Goal: Task Accomplishment & Management: Complete application form

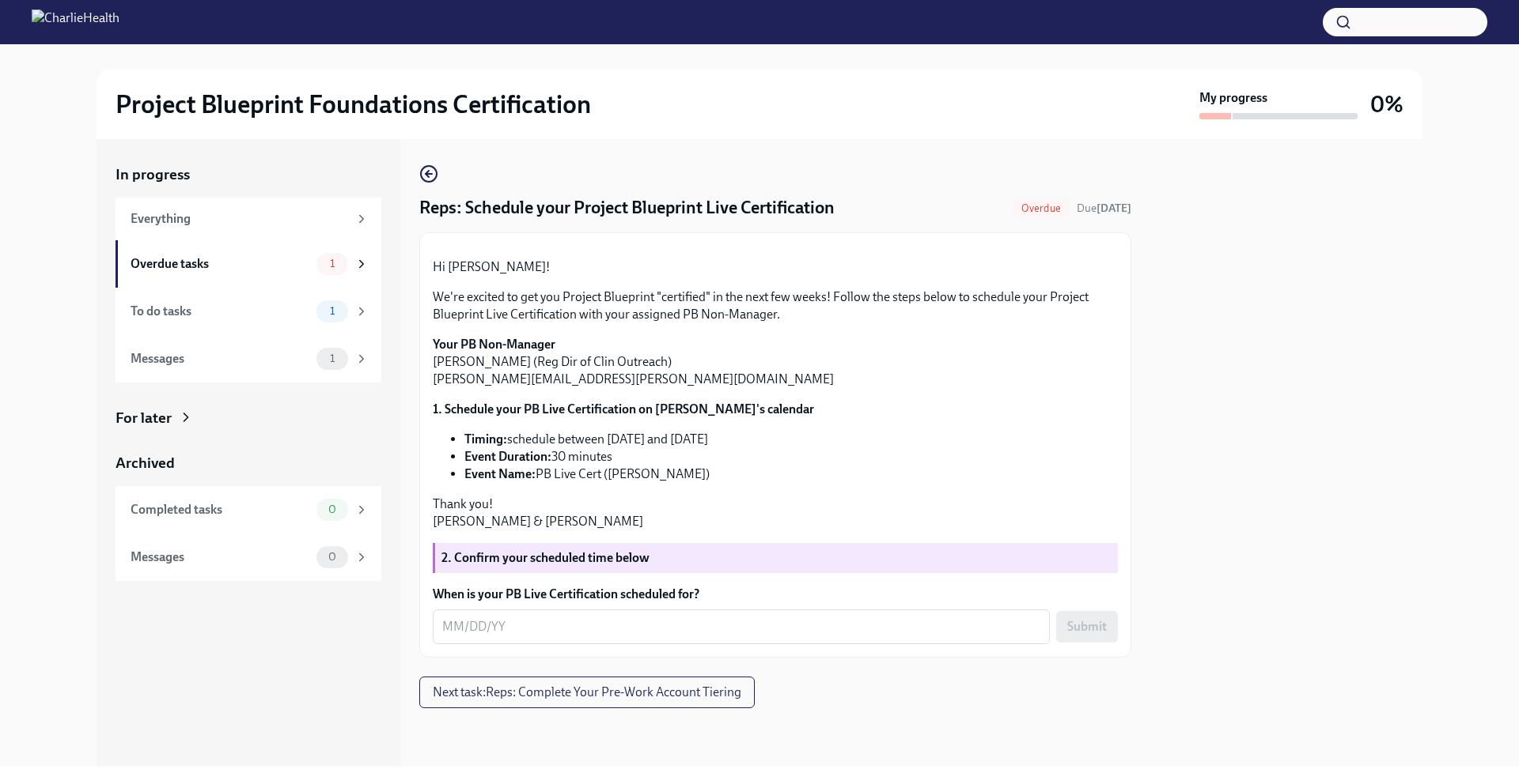
scroll to position [156, 0]
click at [550, 409] on strong "1. Schedule your PB Live Certification on [PERSON_NAME]'s calendar" at bounding box center [624, 409] width 381 height 15
drag, startPoint x: 526, startPoint y: 414, endPoint x: 638, endPoint y: 421, distance: 112.2
click at [638, 417] on strong "1. Schedule your PB Live Certification on [PERSON_NAME]'s calendar" at bounding box center [624, 409] width 381 height 15
copy strong "PB Live Certification"
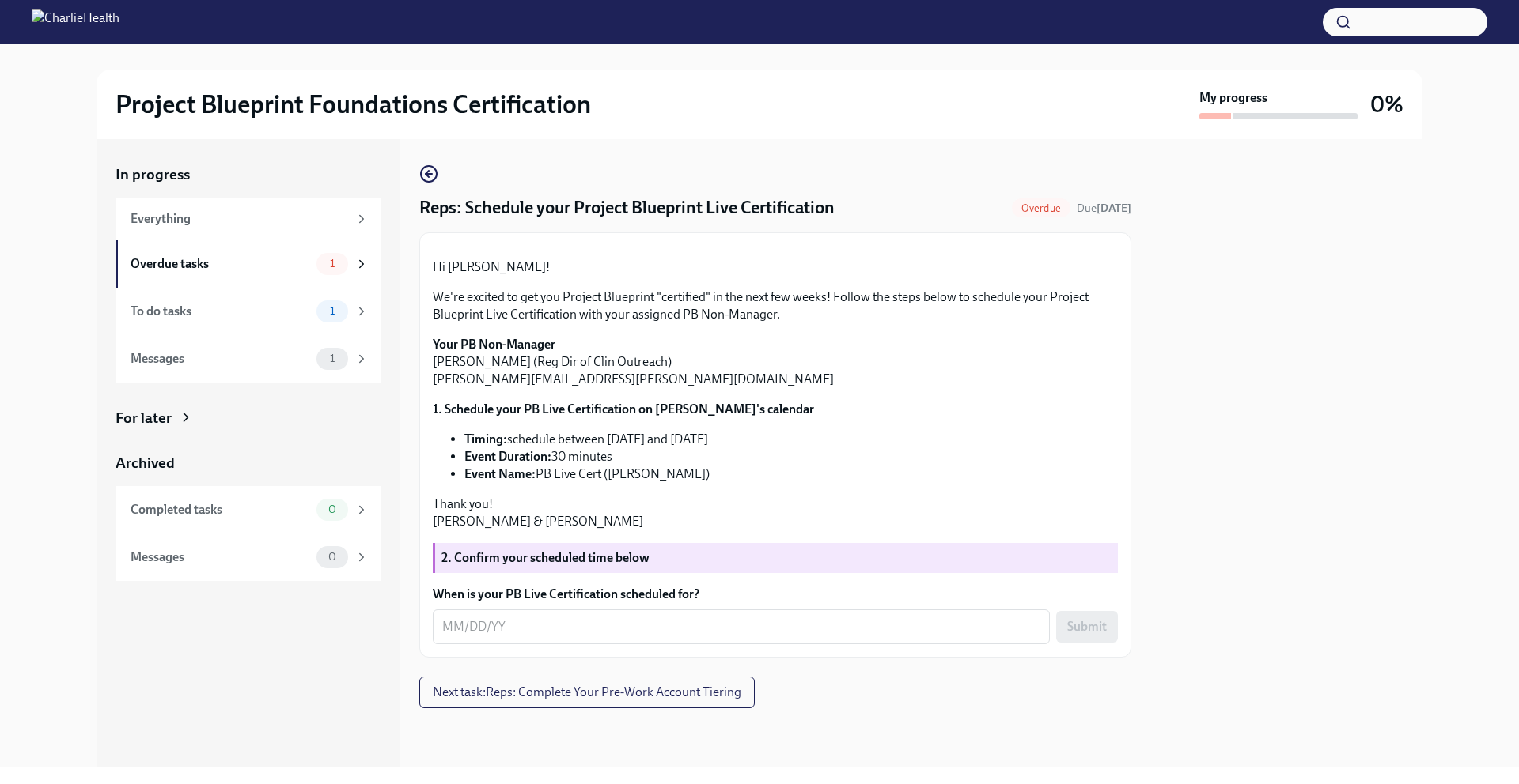
click at [640, 616] on form "When is your PB Live Certification scheduled for? x ​ Submit" at bounding box center [775, 615] width 685 height 58
click at [640, 619] on div "x ​" at bounding box center [741, 627] width 617 height 35
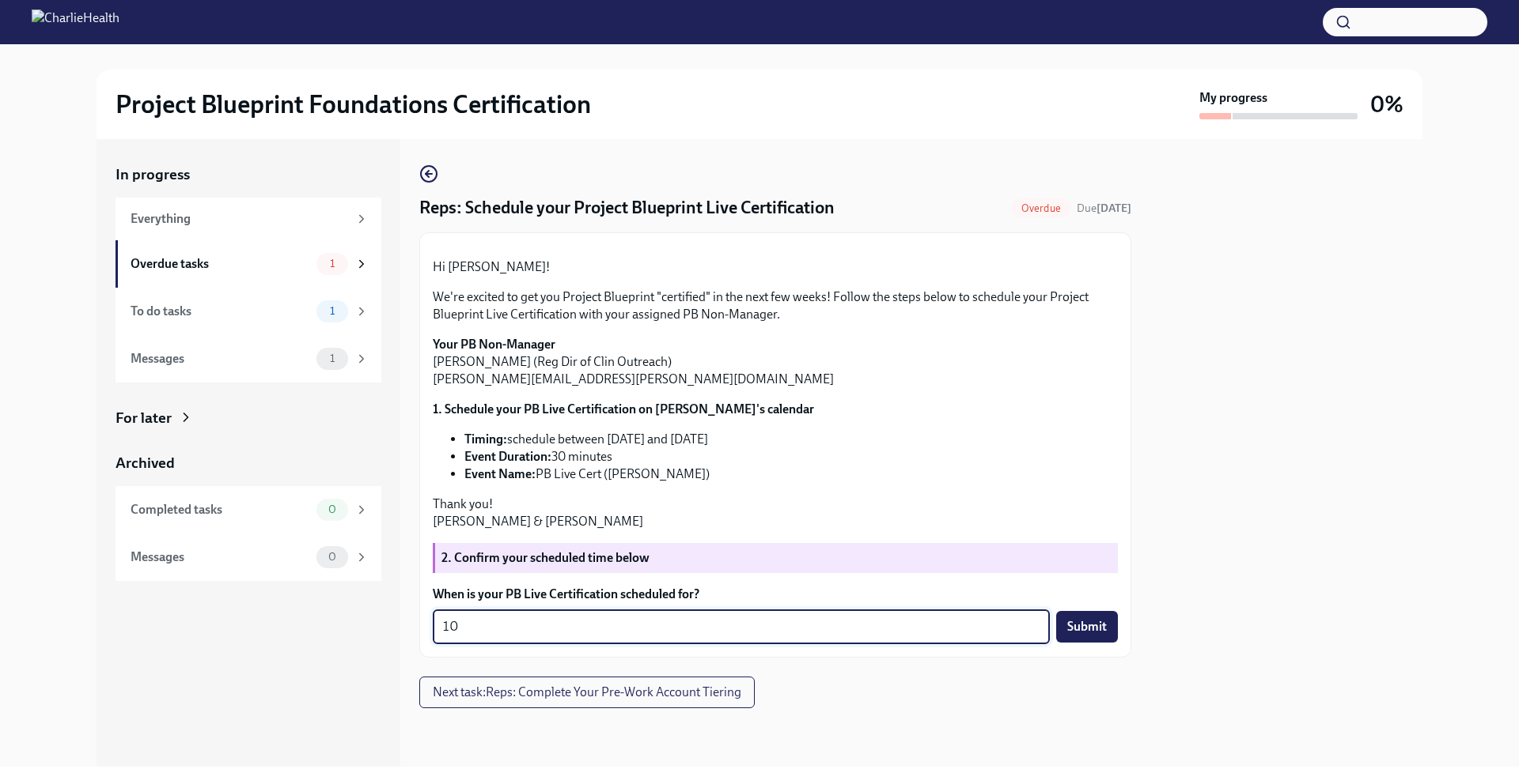
type textarea "1"
type textarea "[DATE]"
click at [1078, 633] on span "Submit" at bounding box center [1088, 627] width 40 height 16
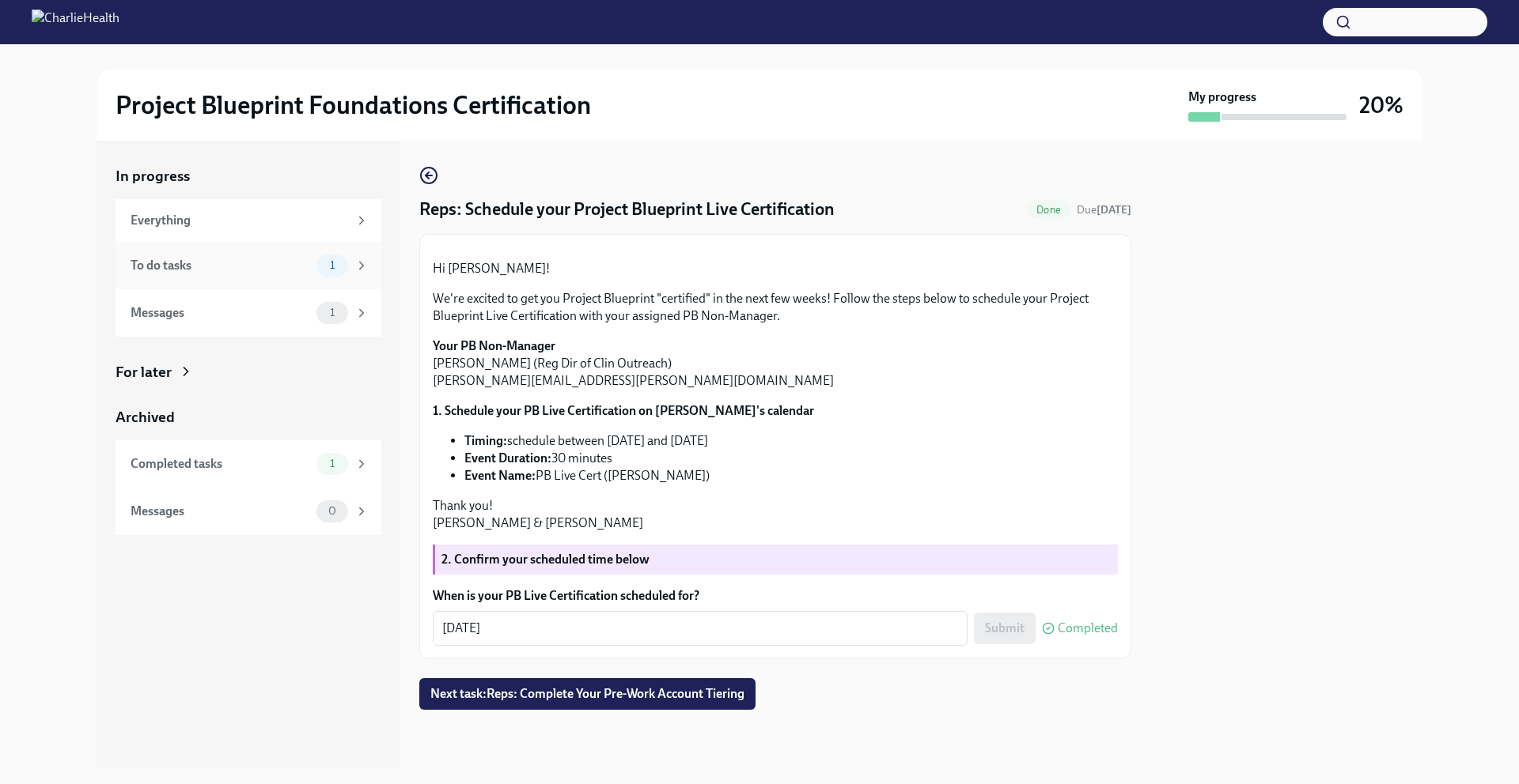
click at [269, 275] on div "To do tasks 1" at bounding box center [250, 265] width 238 height 22
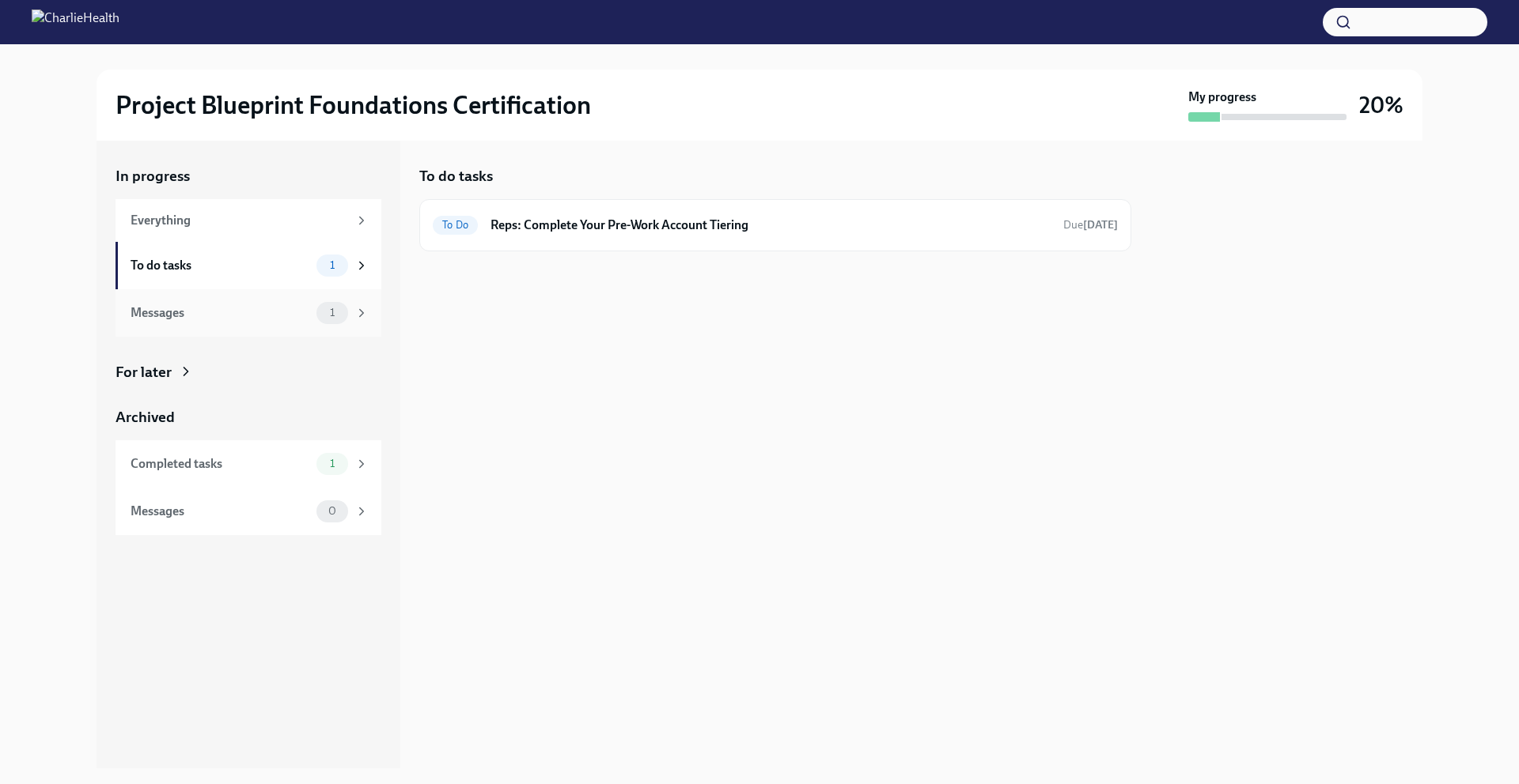
click at [271, 309] on div "Messages" at bounding box center [221, 313] width 180 height 17
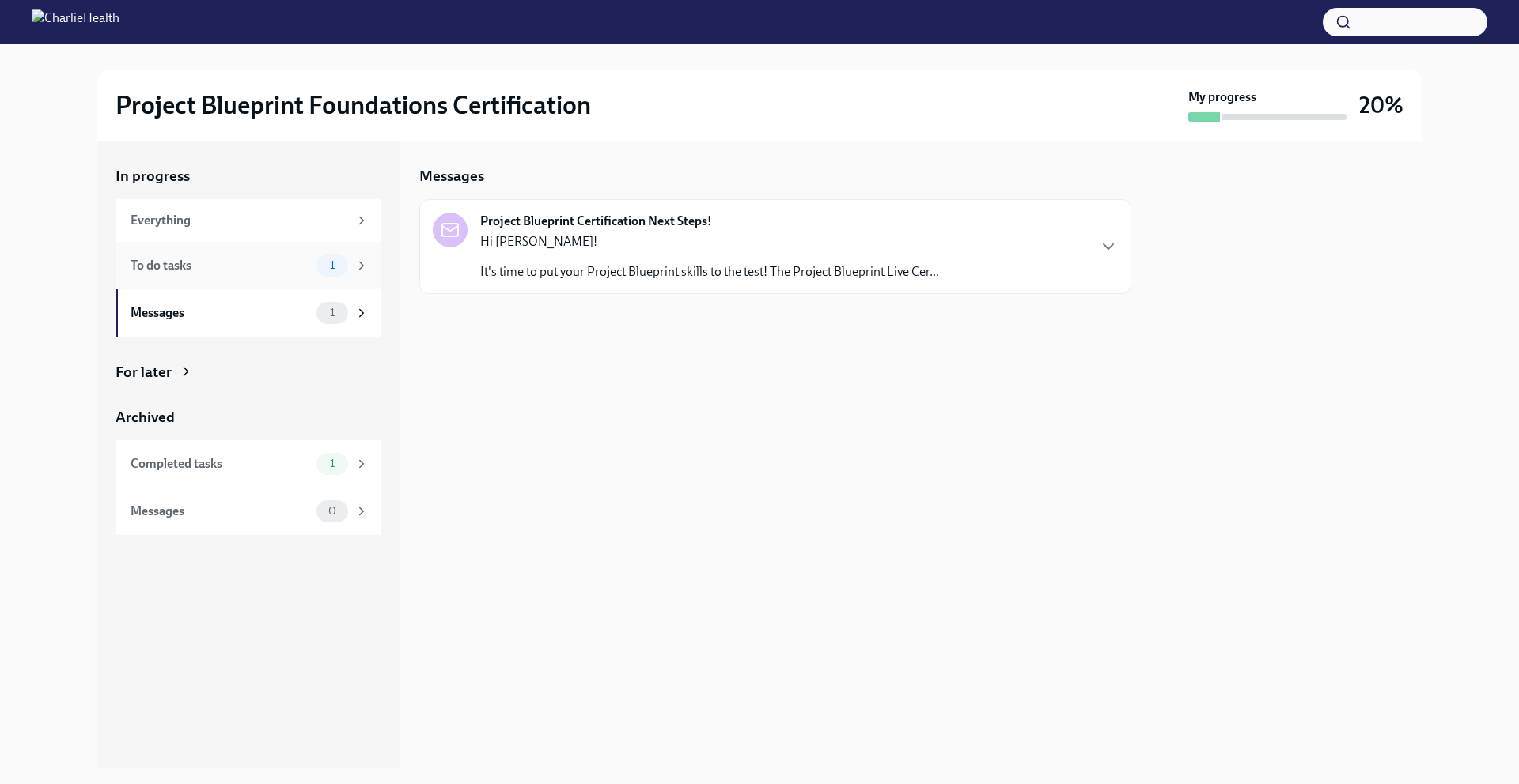
click at [276, 281] on div "To do tasks 1" at bounding box center [248, 265] width 266 height 47
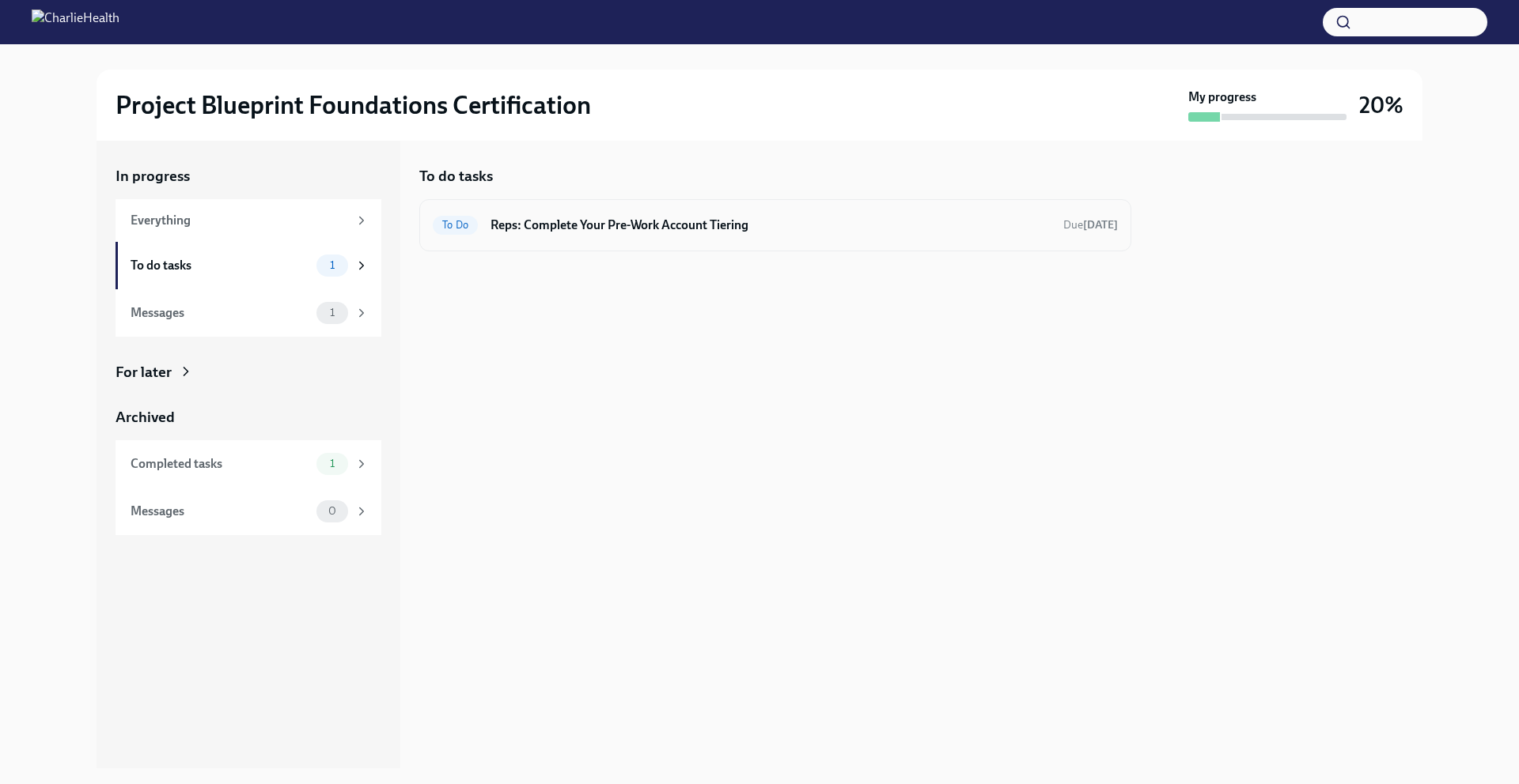
click at [828, 227] on h6 "Reps: Complete Your Pre-Work Account Tiering" at bounding box center [770, 225] width 560 height 17
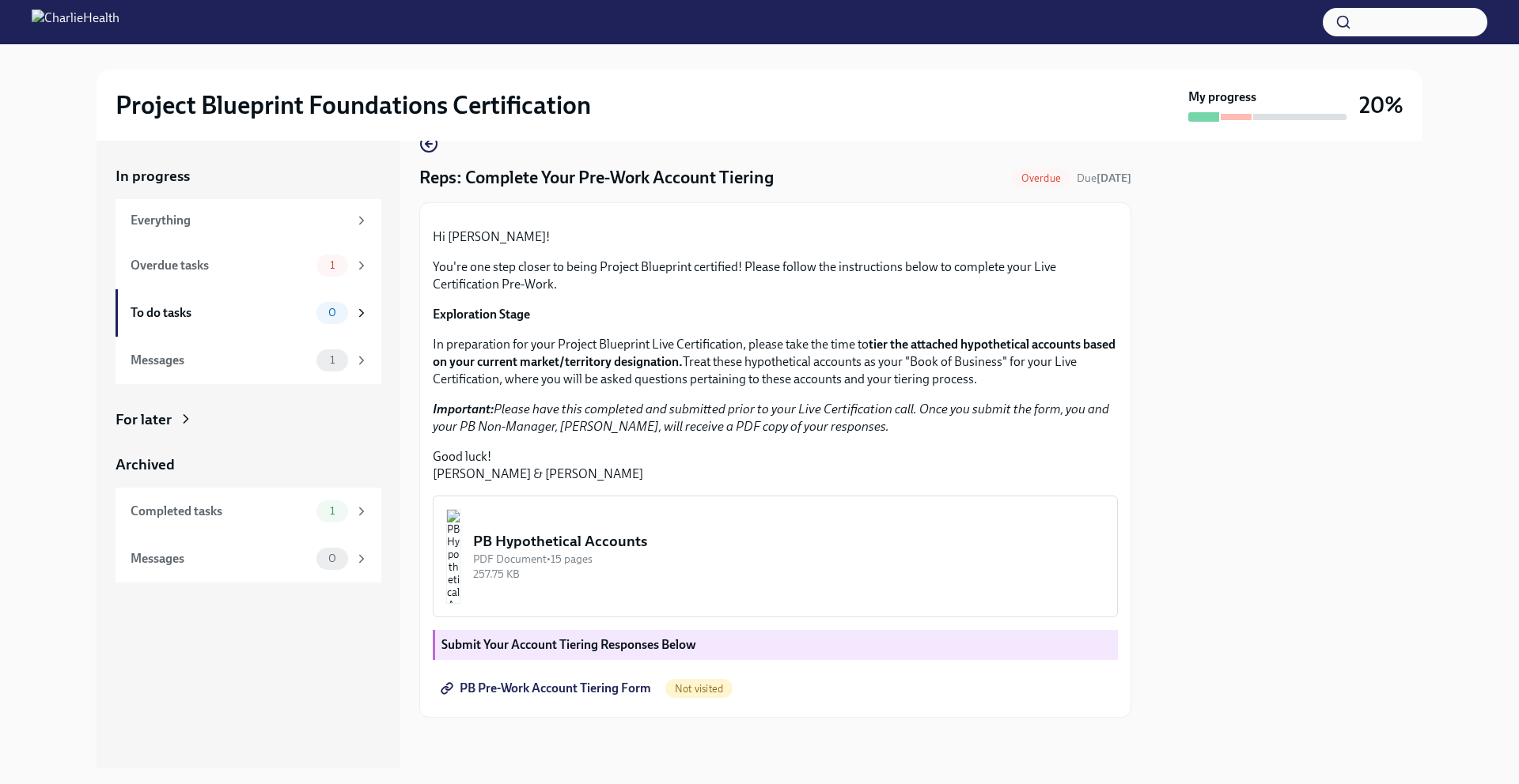
scroll to position [177, 0]
